Goal: Navigation & Orientation: Go to known website

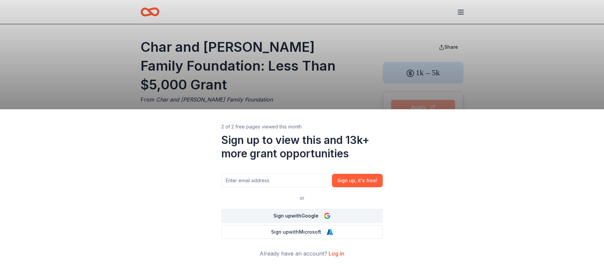
click at [322, 214] on button "Sign up with Google" at bounding box center [301, 215] width 161 height 13
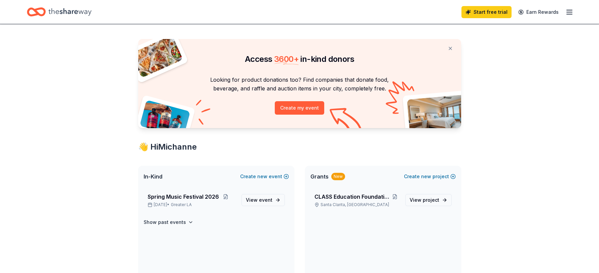
scroll to position [7, 0]
click at [568, 12] on line "button" at bounding box center [569, 12] width 5 height 0
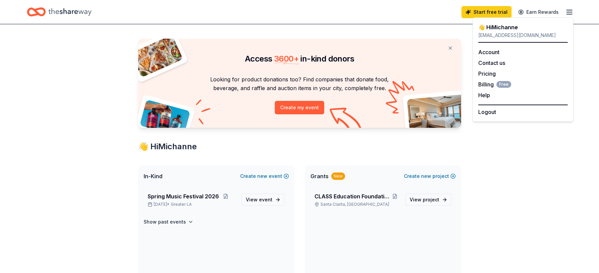
click at [347, 32] on div "Access 3600 + in-kind donors Looking for product donations too? Find companies …" at bounding box center [300, 251] width 344 height 469
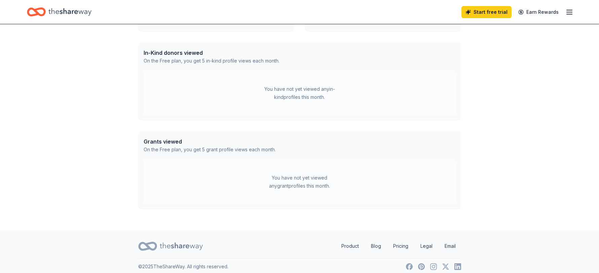
scroll to position [262, 0]
